Goal: Information Seeking & Learning: Find specific fact

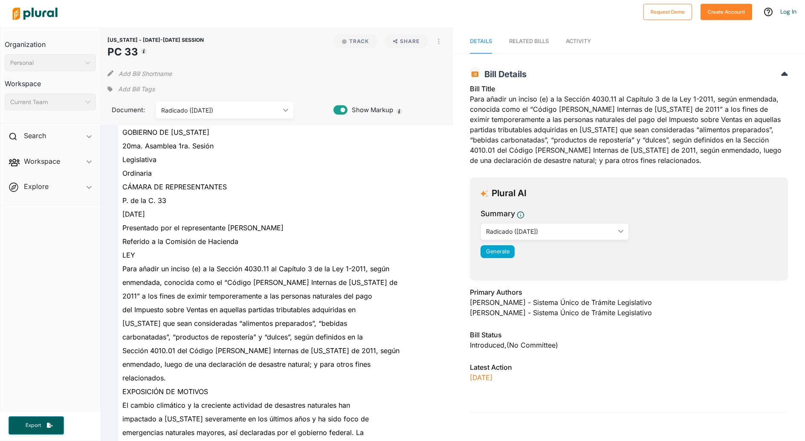
click at [48, 17] on img at bounding box center [35, 14] width 60 height 30
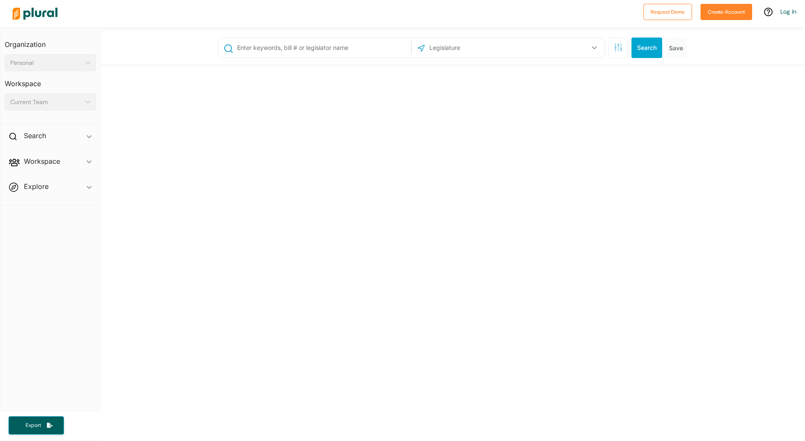
click at [294, 44] on input "text" at bounding box center [322, 48] width 173 height 16
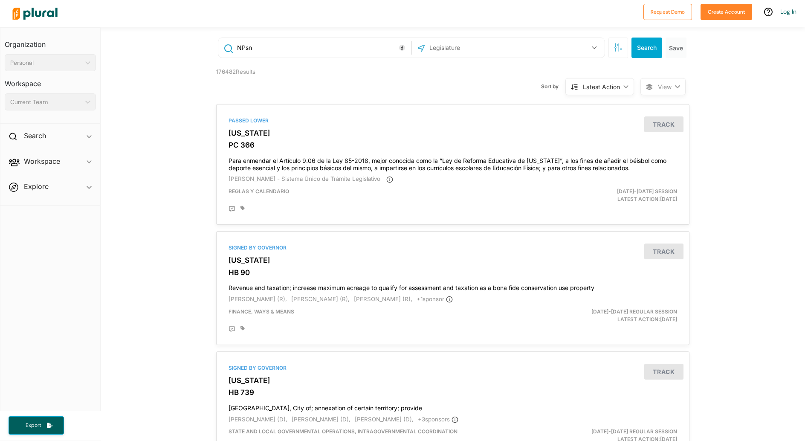
click at [289, 53] on input "NPsn" at bounding box center [322, 48] width 173 height 16
type input "N"
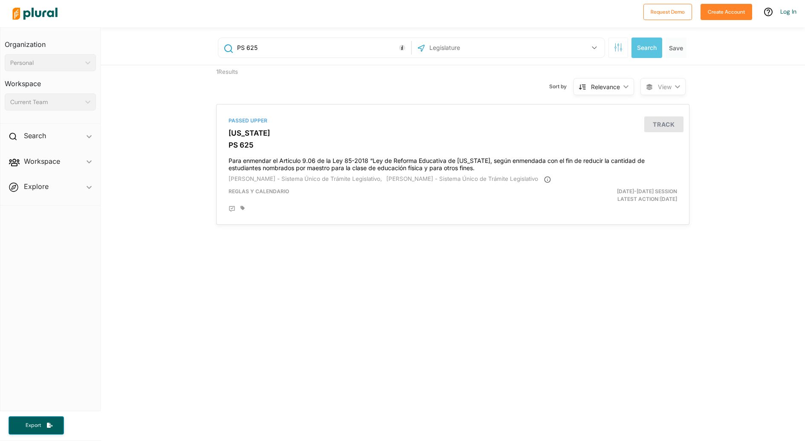
click at [245, 49] on input "PS 625" at bounding box center [322, 48] width 173 height 16
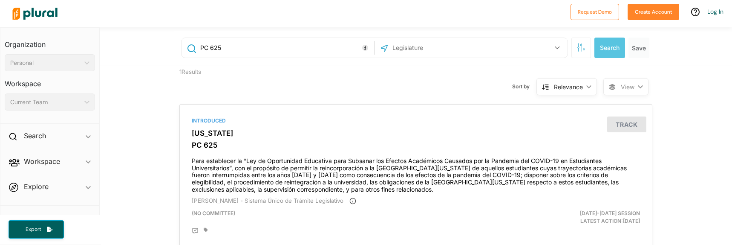
click at [222, 56] on input "PC 625" at bounding box center [286, 48] width 173 height 16
drag, startPoint x: 228, startPoint y: 51, endPoint x: 173, endPoint y: 47, distance: 54.7
click at [174, 47] on div "PC 625 US Congress [US_STATE] [US_STATE] [US_STATE] [US_STATE] [US_STATE] [US_S…" at bounding box center [417, 48] width 486 height 34
type input "625"
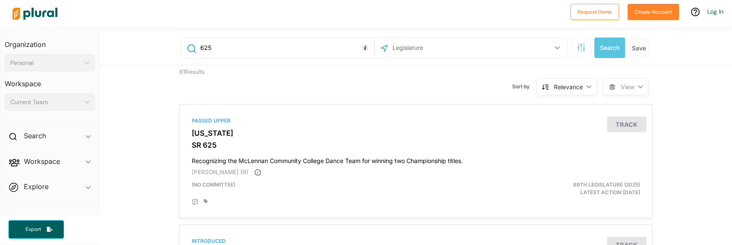
click at [521, 47] on div "US Congress [US_STATE] [US_STATE] [US_STATE] [US_STATE] [US_STATE] [US_STATE] […" at bounding box center [471, 48] width 188 height 16
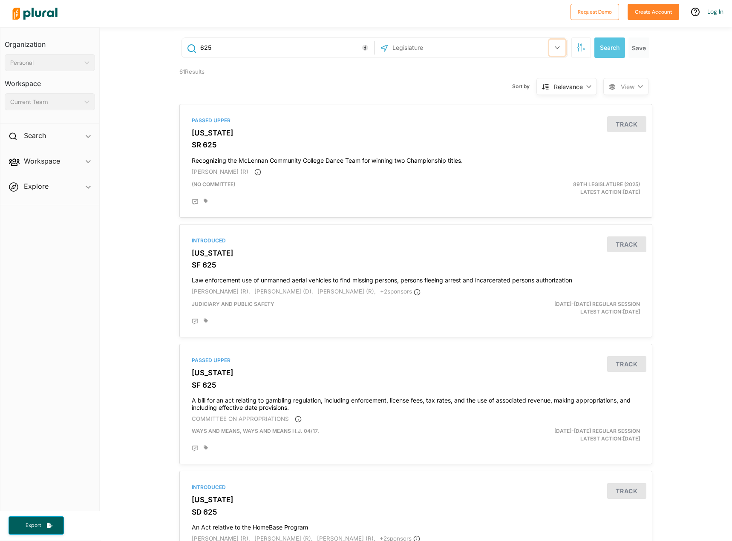
click at [555, 49] on icon "button" at bounding box center [557, 47] width 5 height 3
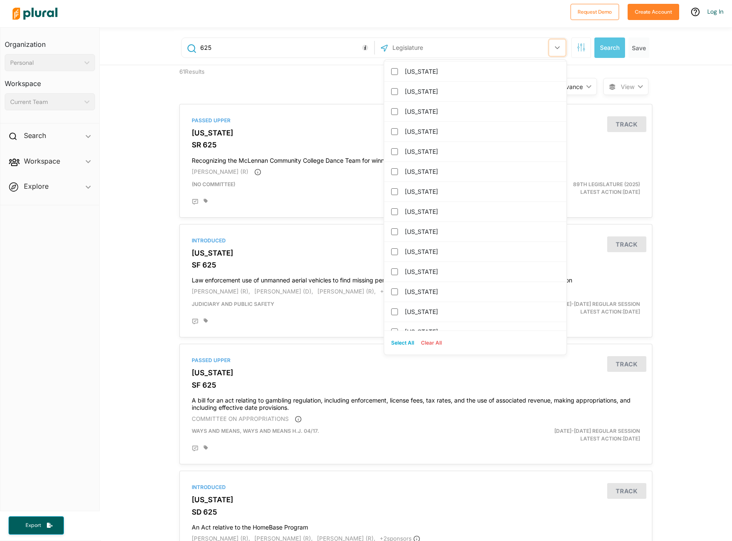
scroll to position [682, 0]
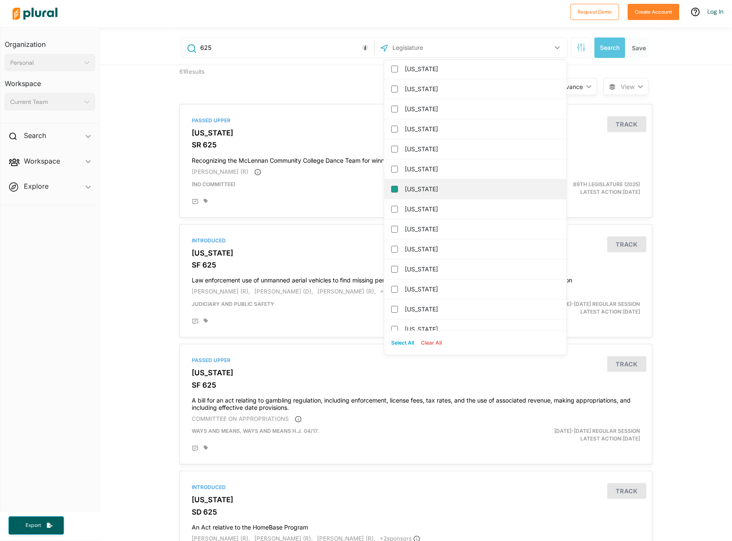
click at [391, 191] on input "[US_STATE]" at bounding box center [394, 189] width 7 height 7
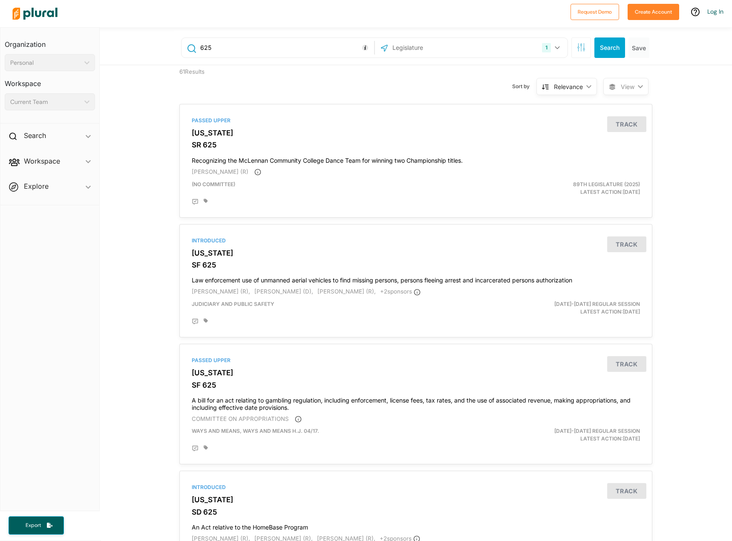
click at [344, 96] on div "Sort by Relevance ic_keyboard_arrow_down Relevance Latest Action Latest Action …" at bounding box center [462, 81] width 284 height 32
click at [595, 51] on button "Search" at bounding box center [610, 48] width 31 height 20
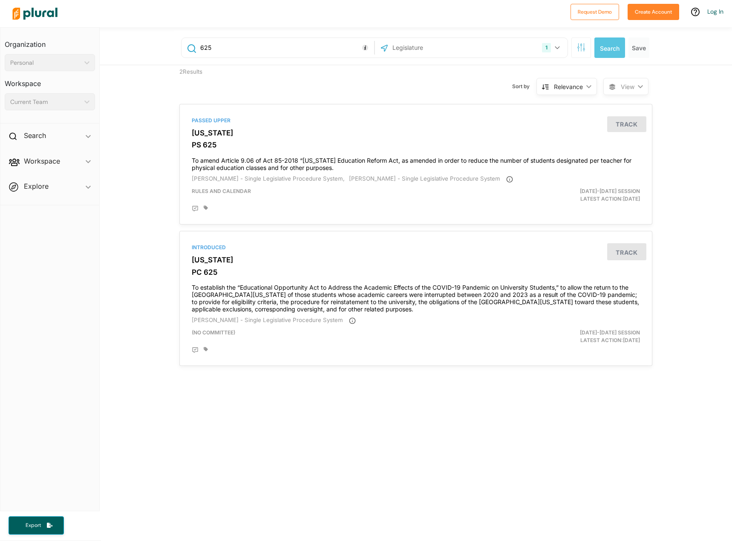
drag, startPoint x: 206, startPoint y: 47, endPoint x: 201, endPoint y: 47, distance: 4.7
click at [205, 47] on input "625" at bounding box center [286, 48] width 173 height 16
click at [201, 47] on input "625" at bounding box center [286, 48] width 173 height 16
click at [40, 8] on img at bounding box center [35, 14] width 60 height 30
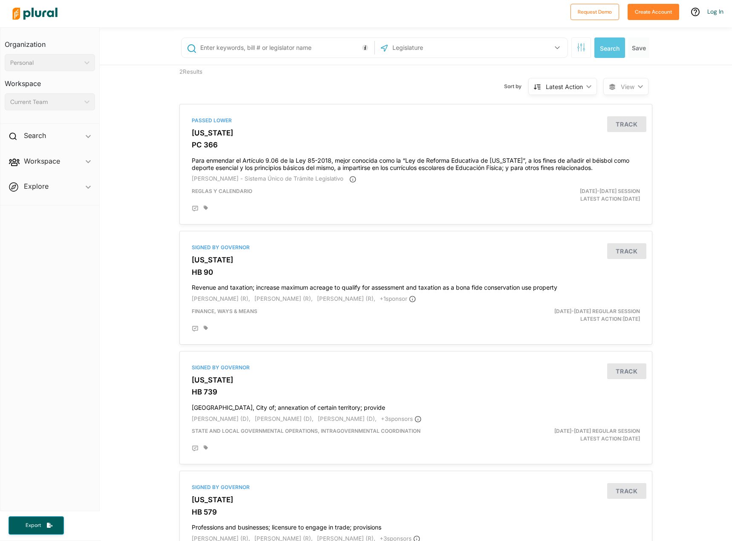
click at [218, 45] on input "text" at bounding box center [286, 48] width 173 height 16
type input "oa 625"
